Goal: Task Accomplishment & Management: Manage account settings

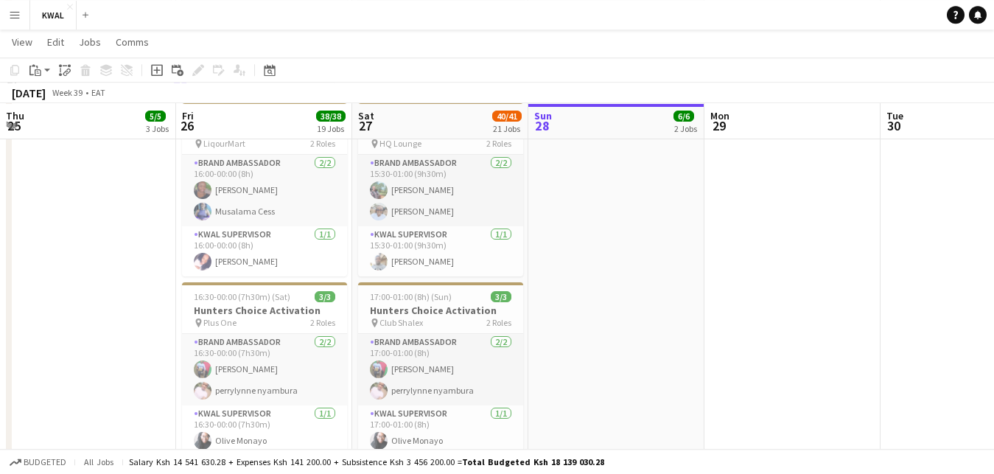
scroll to position [0, 321]
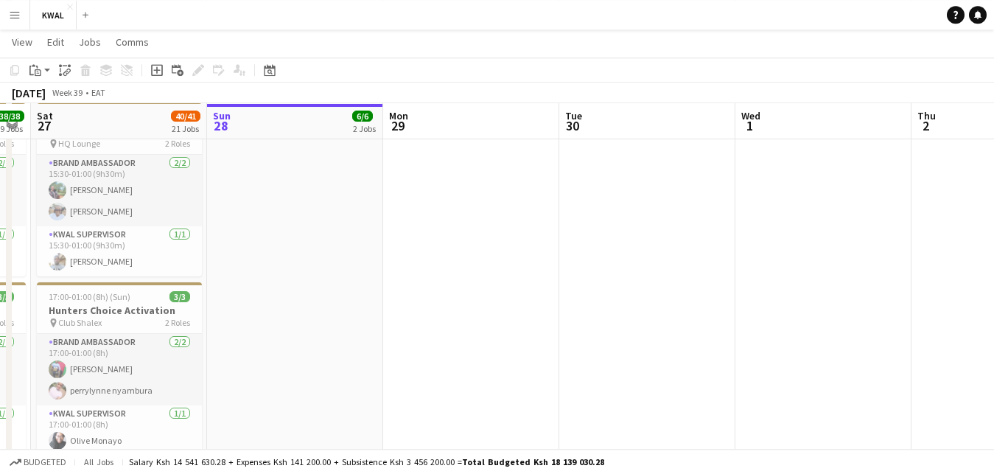
drag, startPoint x: 282, startPoint y: 286, endPoint x: 479, endPoint y: 374, distance: 215.6
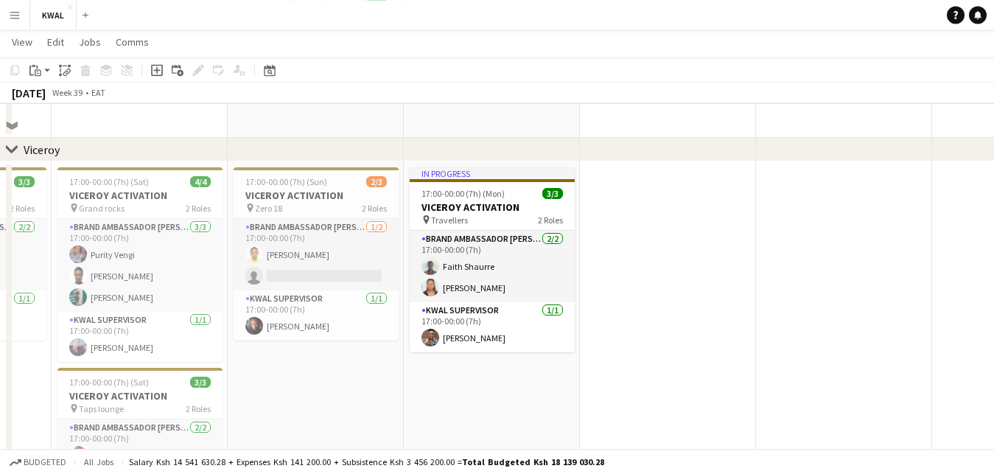
scroll to position [2175, 0]
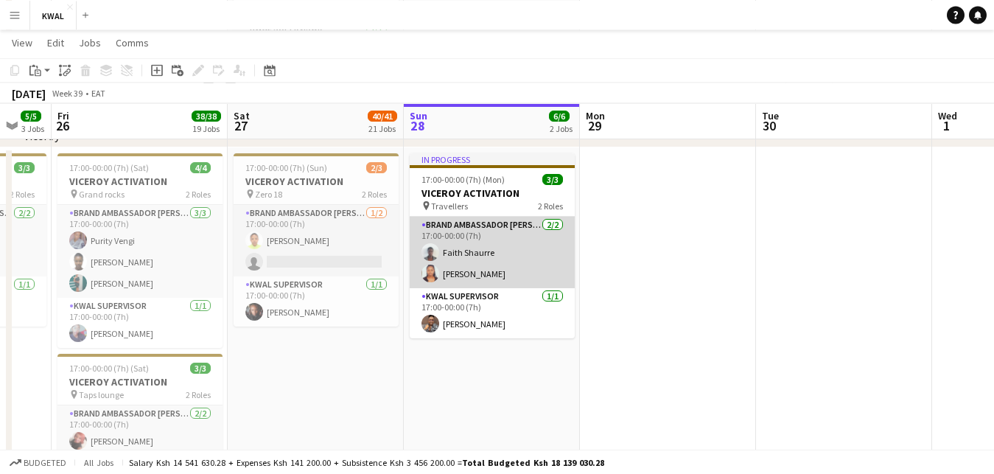
click at [451, 275] on app-card-role "Brand Ambassador kwal [DATE] 17:00-00:00 (7h) [PERSON_NAME] [PERSON_NAME]" at bounding box center [492, 252] width 165 height 71
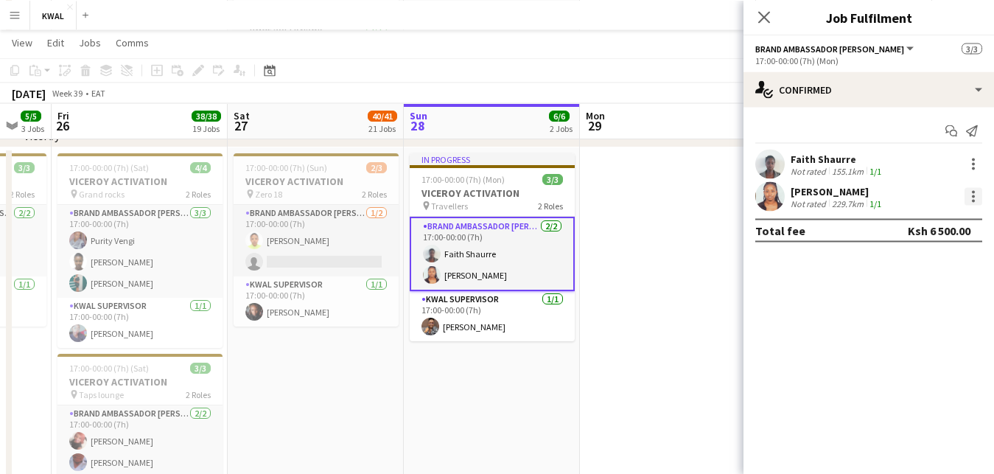
click at [971, 194] on div at bounding box center [973, 196] width 18 height 18
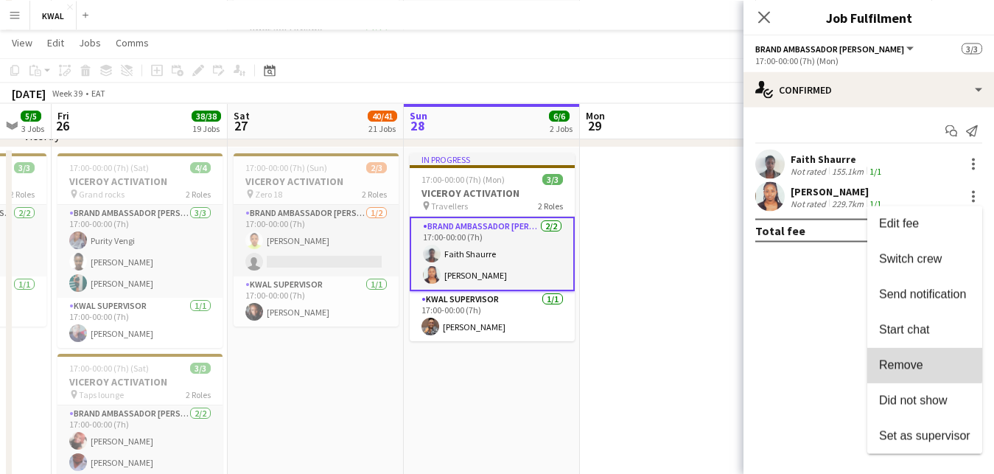
click at [909, 363] on span "Remove" at bounding box center [901, 364] width 44 height 13
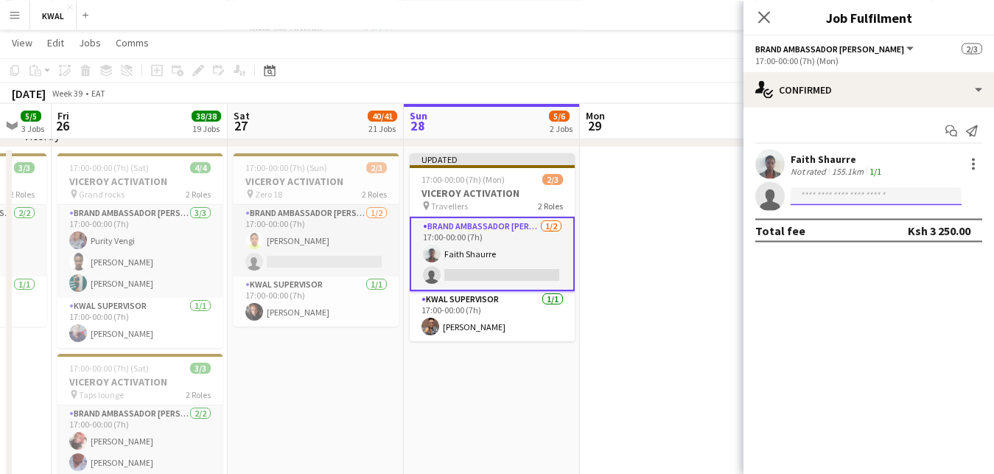
click at [822, 193] on input at bounding box center [875, 196] width 171 height 18
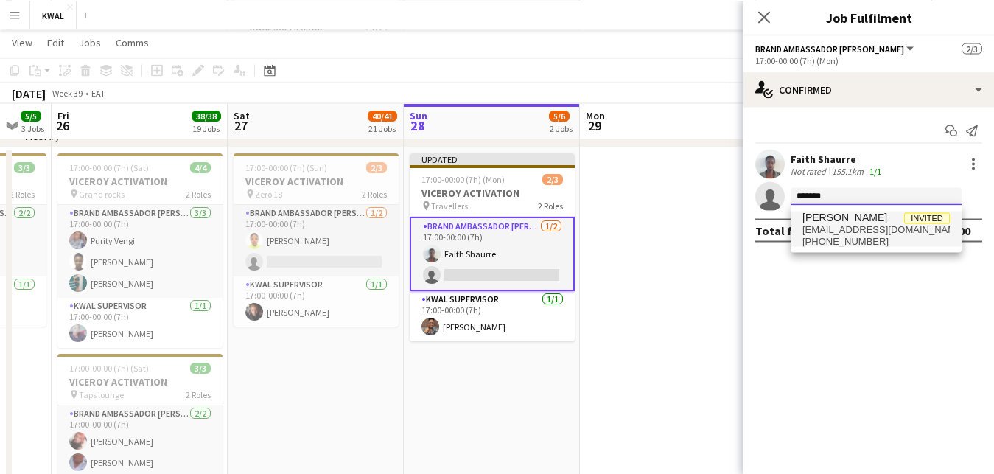
type input "*******"
click at [881, 227] on span "[EMAIL_ADDRESS][DOMAIN_NAME]" at bounding box center [875, 229] width 147 height 12
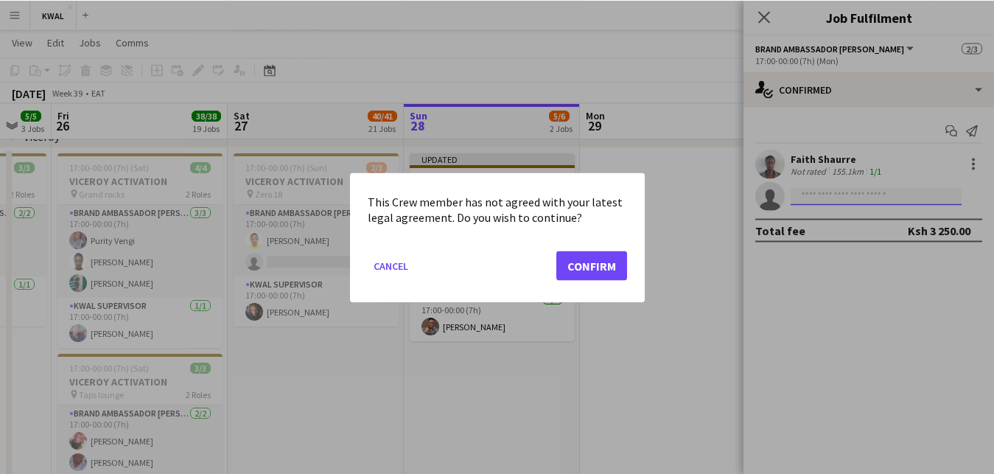
scroll to position [0, 0]
click at [609, 272] on button "Confirm" at bounding box center [591, 264] width 71 height 29
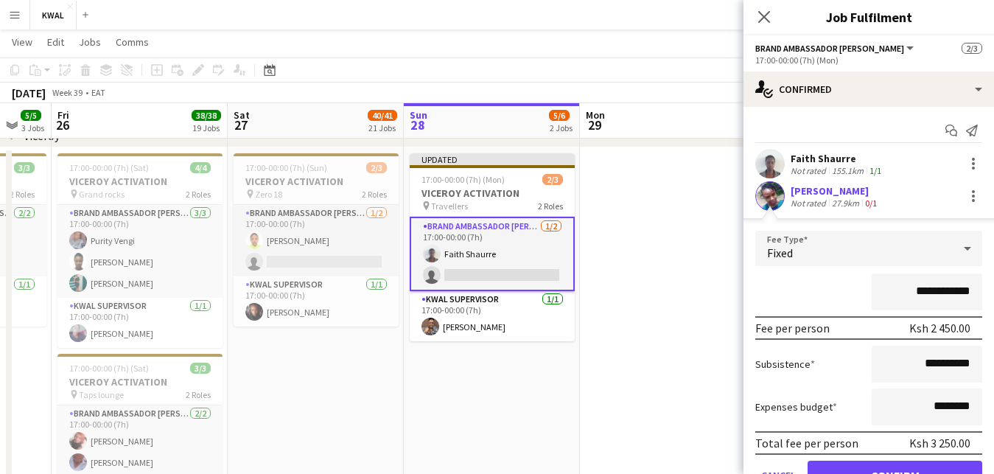
scroll to position [71, 0]
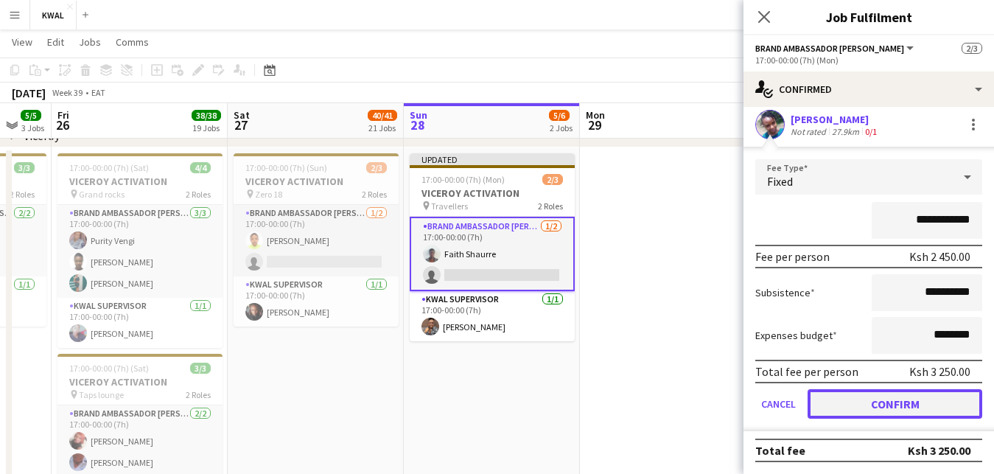
click at [893, 405] on button "Confirm" at bounding box center [894, 403] width 175 height 29
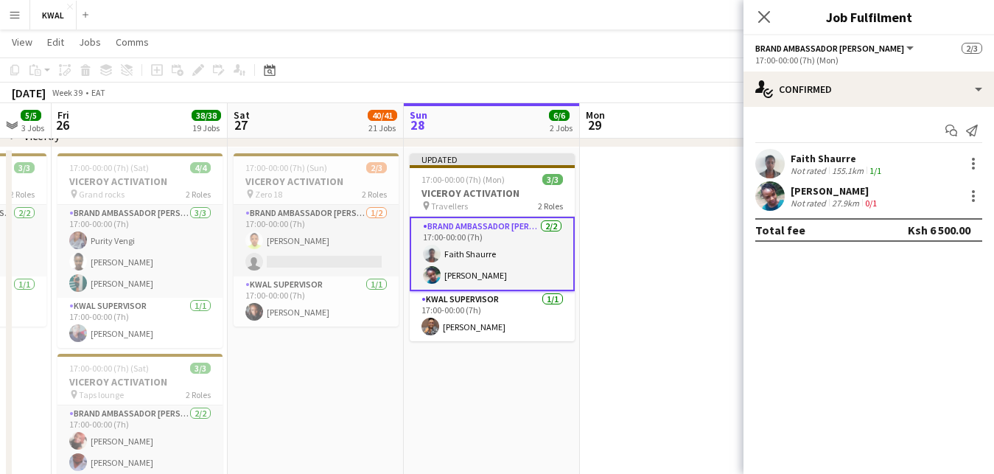
scroll to position [0, 0]
click at [657, 301] on app-date-cell at bounding box center [668, 352] width 176 height 411
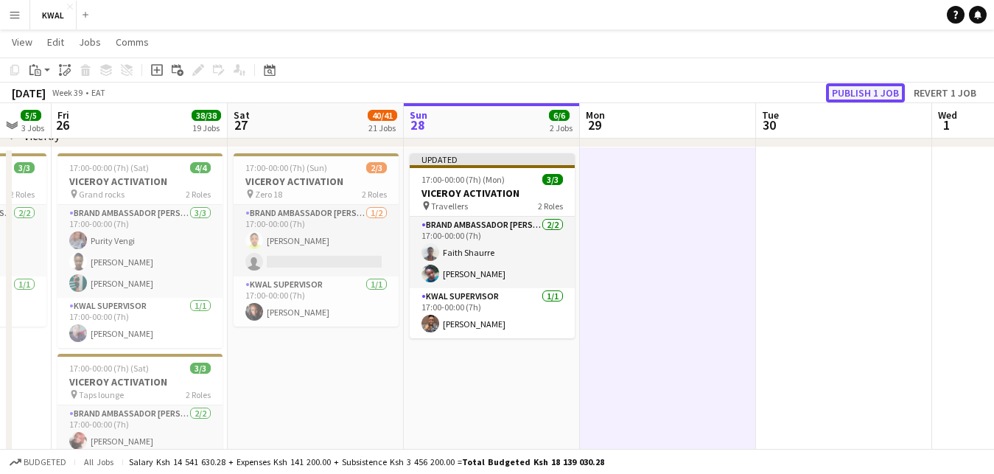
click at [857, 91] on button "Publish 1 job" at bounding box center [865, 92] width 79 height 19
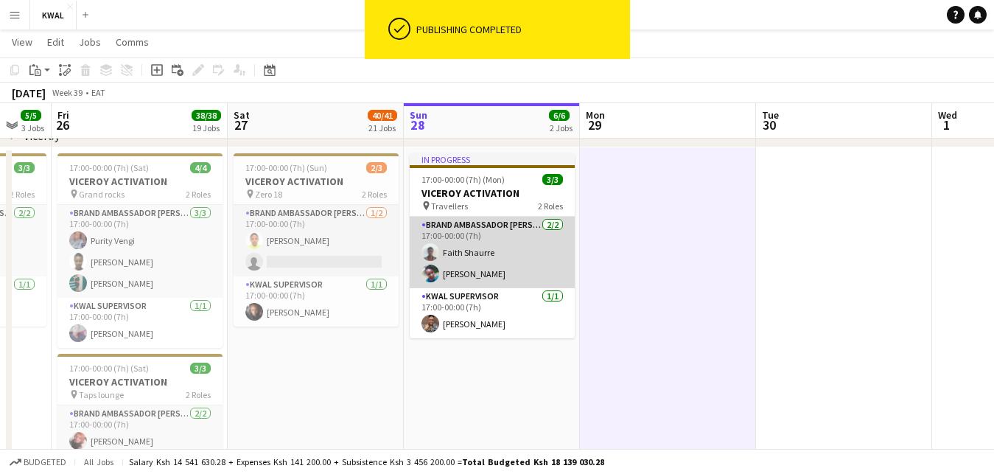
click at [493, 273] on app-card-role "Brand Ambassador kwal [DATE] 17:00-00:00 (7h) [PERSON_NAME] [PERSON_NAME]" at bounding box center [492, 252] width 165 height 71
